Goal: Book appointment/travel/reservation

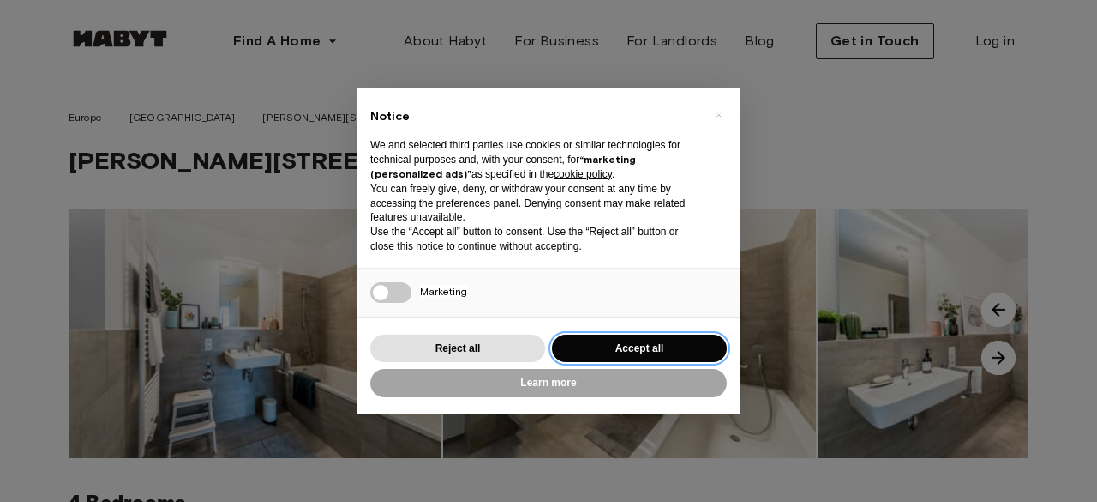
click at [628, 357] on button "Accept all" at bounding box center [639, 348] width 175 height 28
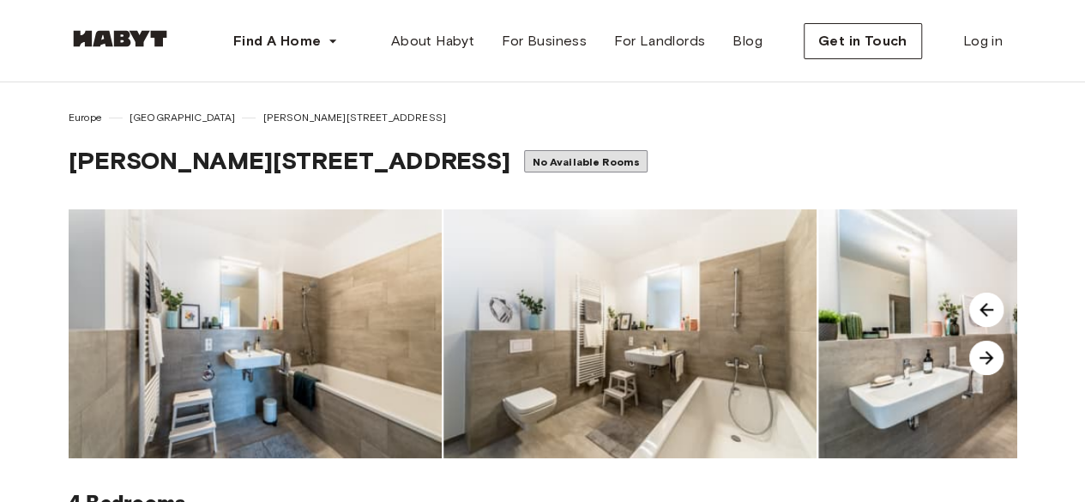
scroll to position [439, 0]
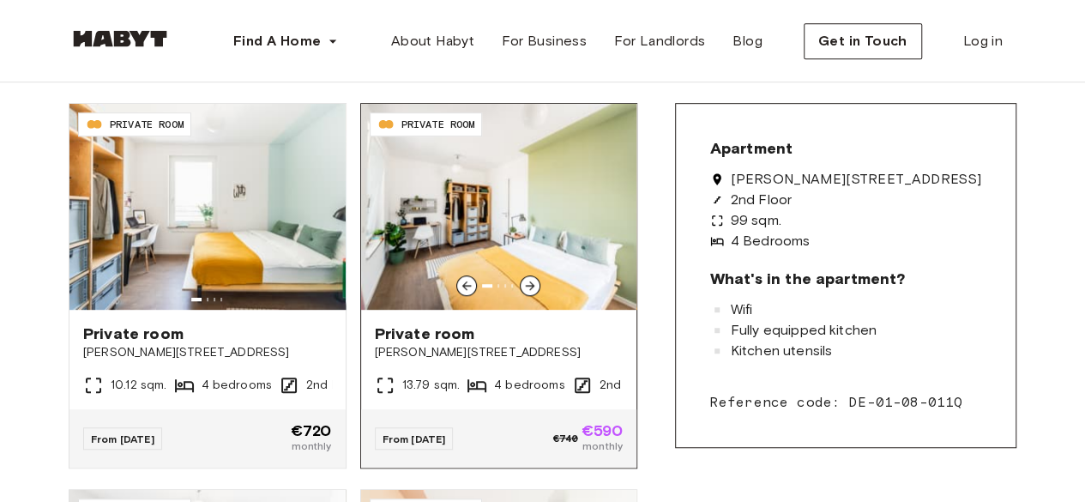
click at [538, 429] on div "From Jan 01 €740 €590 monthly" at bounding box center [499, 438] width 276 height 58
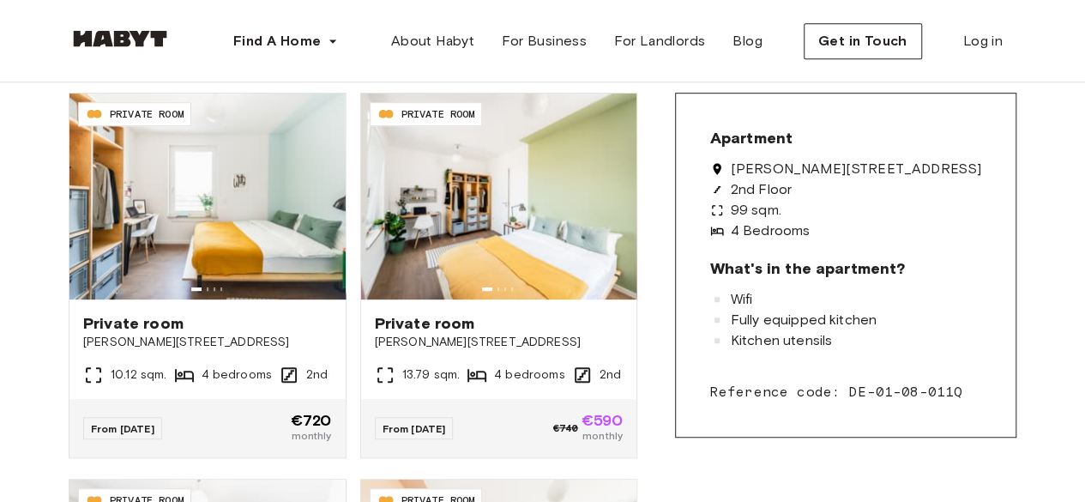
scroll to position [461, 0]
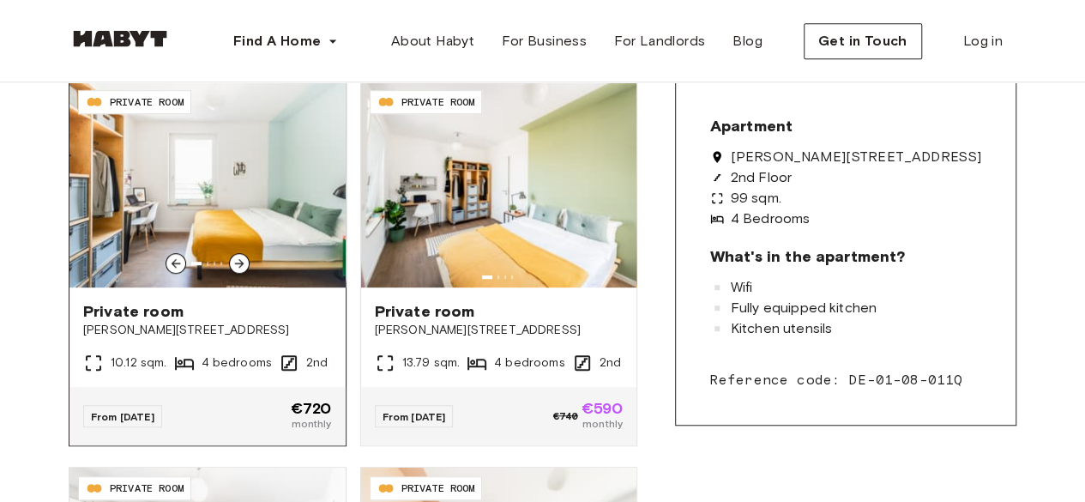
click at [247, 318] on span "Private room" at bounding box center [207, 311] width 249 height 21
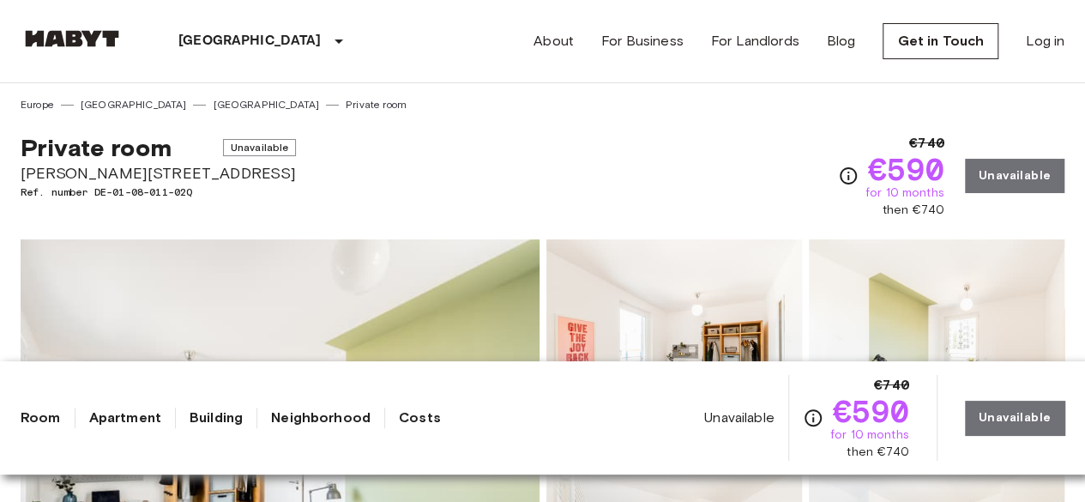
click at [1003, 417] on div "Unavailable €740 €590 for 10 months then €740 Unavailable" at bounding box center [884, 418] width 360 height 86
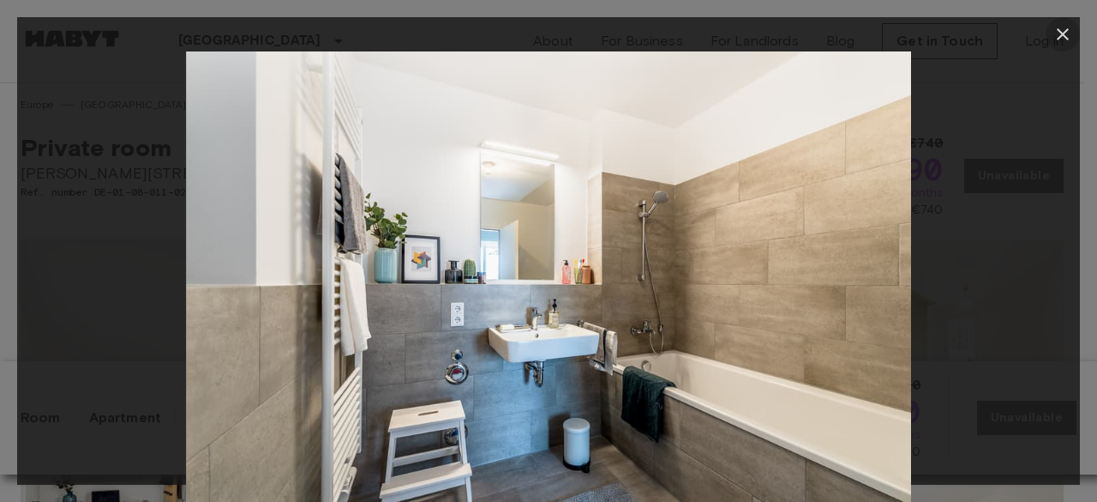
click at [1058, 34] on icon "button" at bounding box center [1063, 34] width 21 height 21
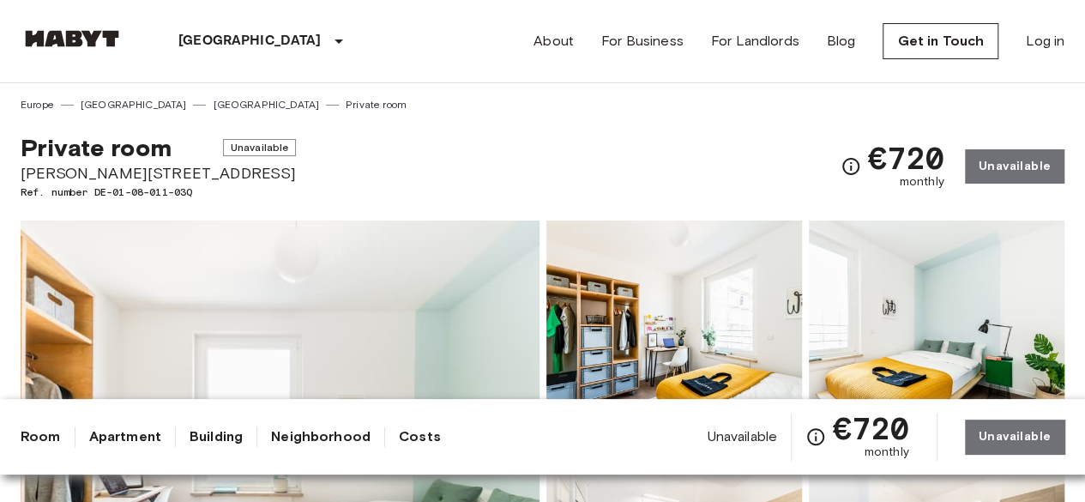
click at [728, 444] on span "Unavailable" at bounding box center [741, 436] width 70 height 19
